Goal: Task Accomplishment & Management: Manage account settings

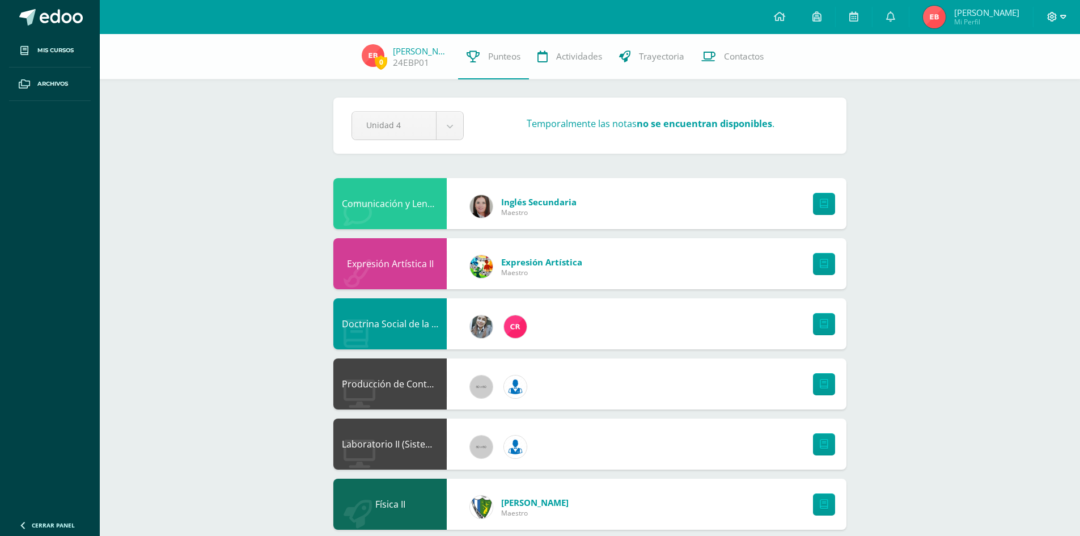
click at [1061, 16] on icon at bounding box center [1064, 17] width 6 height 4
click at [1028, 80] on span "Cerrar sesión" at bounding box center [1028, 77] width 51 height 11
